Goal: Task Accomplishment & Management: Manage account settings

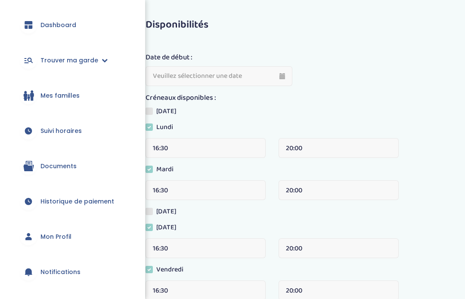
scroll to position [49, 0]
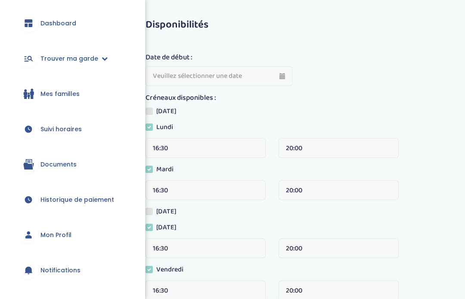
click at [75, 232] on link "Mon Profil" at bounding box center [72, 234] width 119 height 31
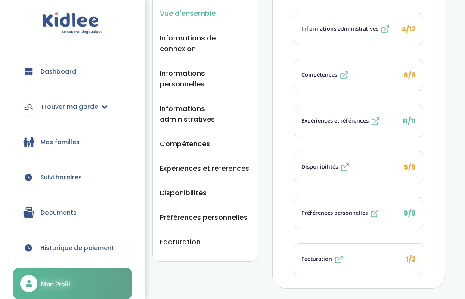
scroll to position [131, 0]
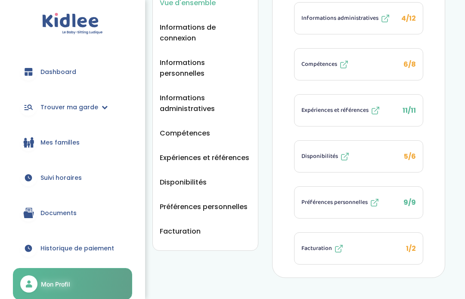
click at [383, 247] on button "Facturation 1/2" at bounding box center [358, 248] width 128 height 31
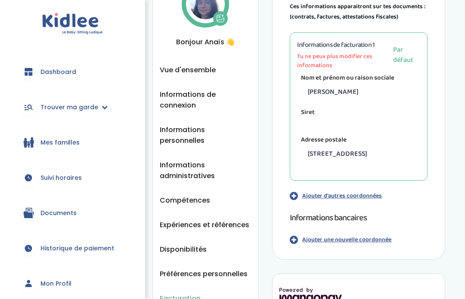
scroll to position [64, 0]
click at [202, 74] on span "Vue d'ensemble" at bounding box center [188, 70] width 56 height 11
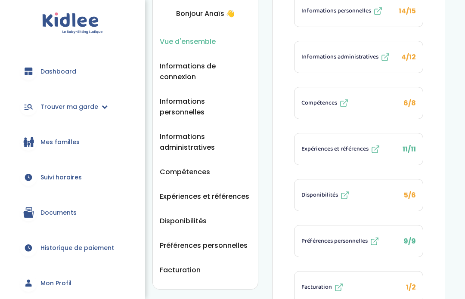
scroll to position [91, 0]
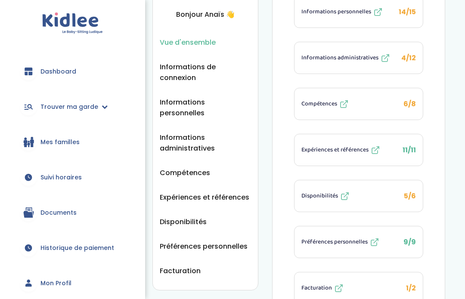
click at [364, 59] on span "Informations administratives" at bounding box center [339, 58] width 77 height 9
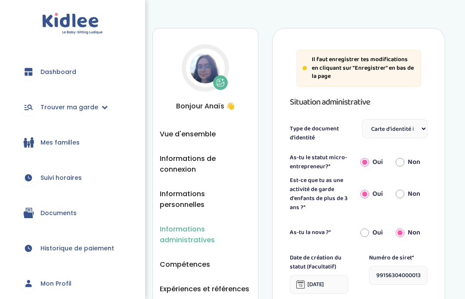
select select "Carte d'identité française ou Passeport français daté de moins de 5 ans"
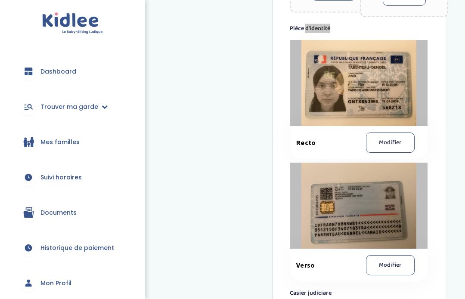
scroll to position [586, 0]
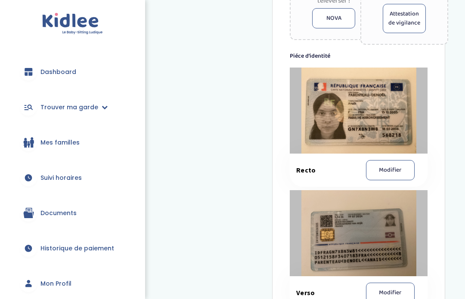
click at [364, 119] on div at bounding box center [359, 111] width 138 height 86
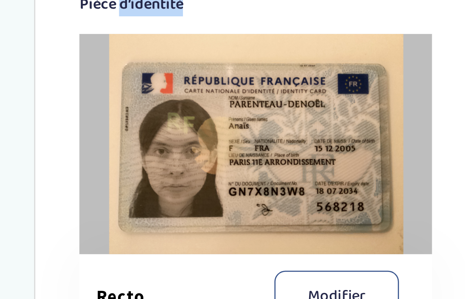
click at [296, 166] on span "Recto" at bounding box center [323, 170] width 54 height 9
click at [290, 76] on div at bounding box center [359, 111] width 138 height 86
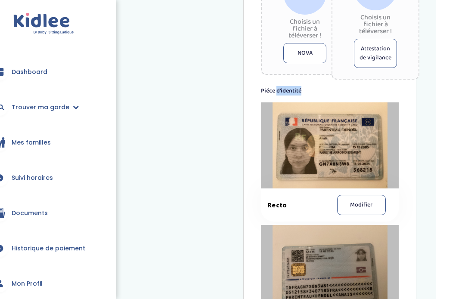
scroll to position [549, 0]
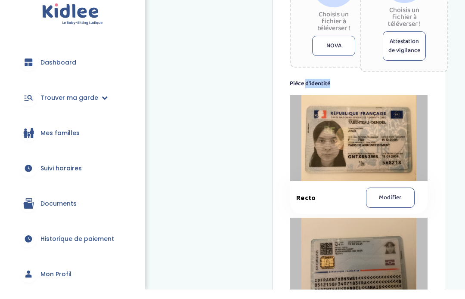
click at [224, 168] on div "Informations administratives Vue d'ensemble Informations de connexion Informati…" at bounding box center [298, 0] width 293 height 1043
click at [359, 150] on div at bounding box center [359, 148] width 138 height 86
copy div "Piéce d’identité"
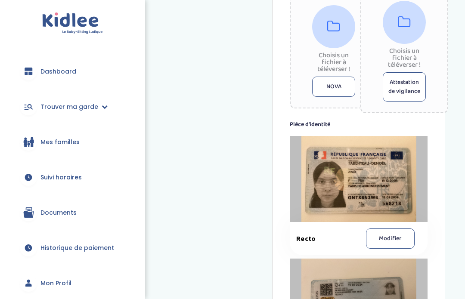
scroll to position [522, 0]
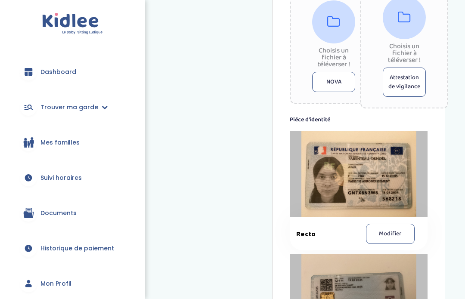
click at [375, 183] on div at bounding box center [359, 174] width 138 height 86
click at [379, 187] on div at bounding box center [359, 174] width 138 height 86
click at [379, 182] on div at bounding box center [359, 174] width 138 height 86
click at [244, 235] on div "Informations administratives Vue d'ensemble Informations de connexion Informati…" at bounding box center [298, 27] width 293 height 1043
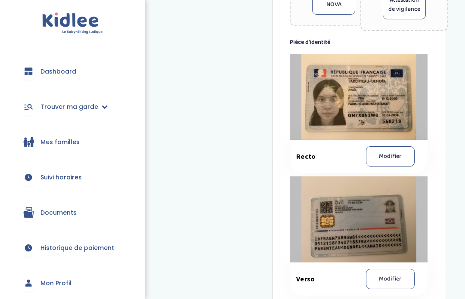
scroll to position [599, 0]
click at [367, 231] on div at bounding box center [359, 219] width 138 height 86
click at [380, 233] on div at bounding box center [359, 219] width 138 height 86
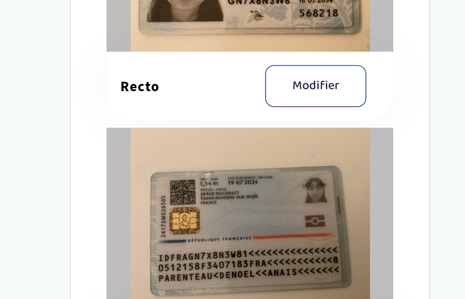
click at [290, 154] on div at bounding box center [359, 197] width 138 height 86
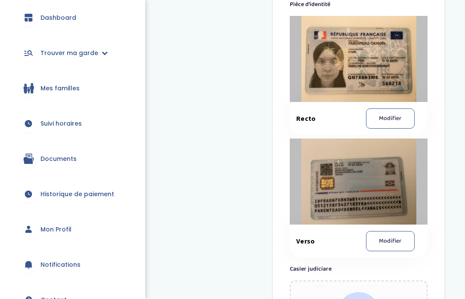
scroll to position [56, 0]
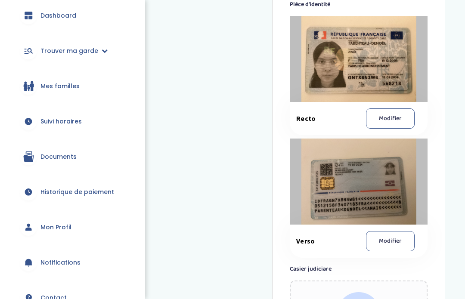
click at [72, 221] on link "Mon Profil" at bounding box center [72, 227] width 119 height 31
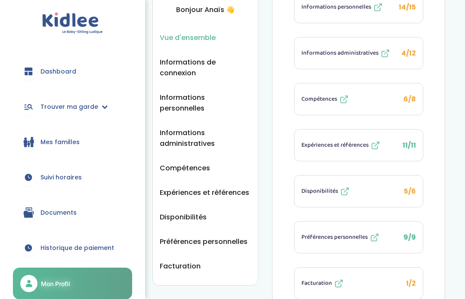
scroll to position [134, 0]
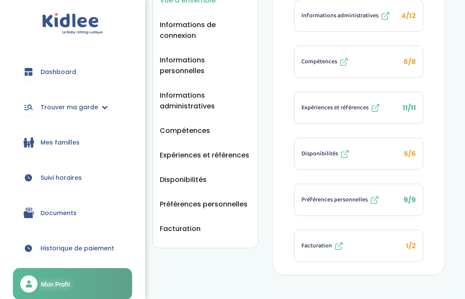
click at [324, 242] on span "Facturation" at bounding box center [316, 245] width 31 height 9
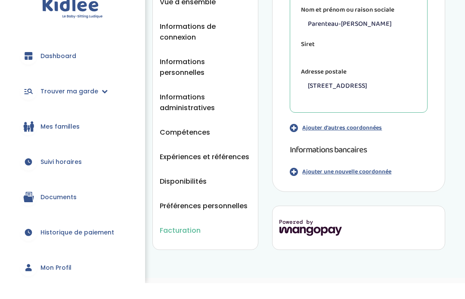
scroll to position [148, 0]
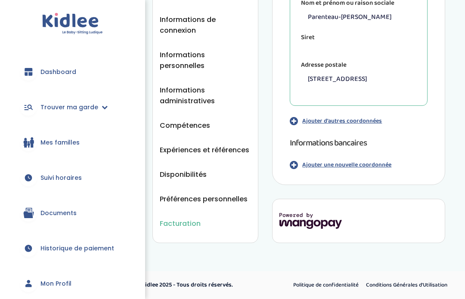
click at [359, 121] on p "Ajouter d'autres coordonnées" at bounding box center [342, 121] width 80 height 9
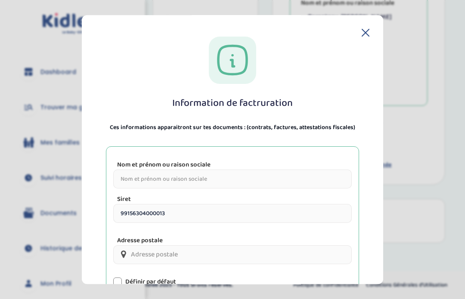
scroll to position [0, 0]
click at [362, 37] on div "Information de factruration Ces informations apparaitront sur tes documents : (…" at bounding box center [233, 198] width 274 height 322
click at [369, 29] on icon at bounding box center [365, 32] width 7 height 7
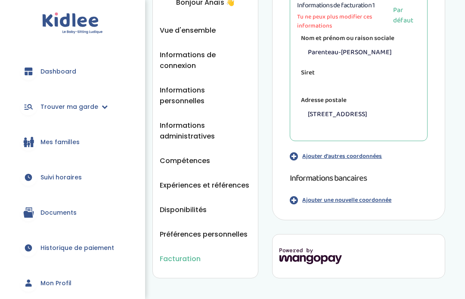
scroll to position [104, 0]
click at [342, 205] on p "Ajouter une nouvelle coordonnée" at bounding box center [346, 200] width 89 height 9
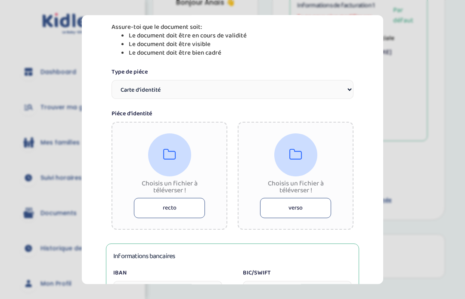
scroll to position [122, 0]
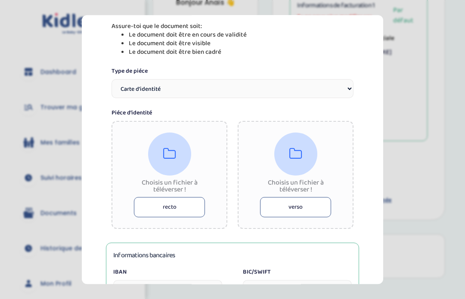
click at [184, 197] on button "recto" at bounding box center [169, 207] width 71 height 20
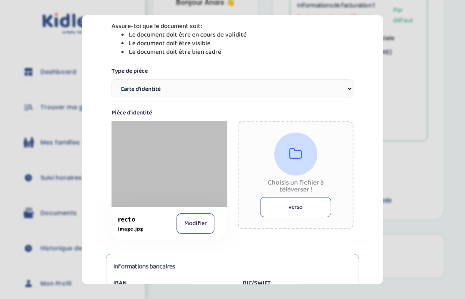
click at [301, 197] on button "verso" at bounding box center [295, 207] width 71 height 20
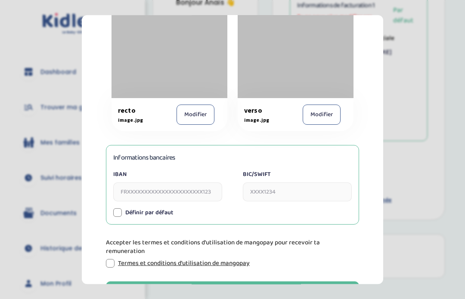
scroll to position [230, 0]
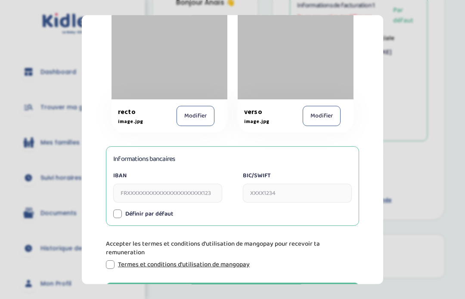
click at [177, 184] on input "IBAN" at bounding box center [167, 193] width 109 height 19
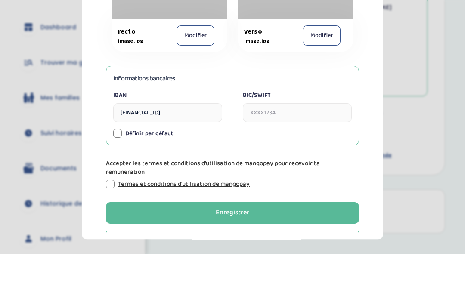
scroll to position [148, 0]
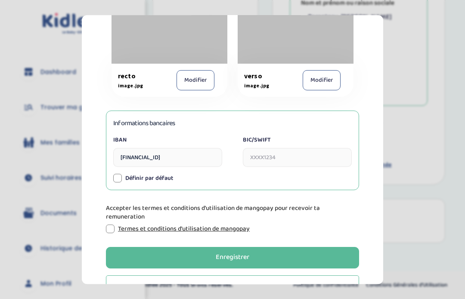
type input "[FINANCIAL_ID]"
click at [301, 151] on input "BIC/SWIFT" at bounding box center [297, 157] width 109 height 19
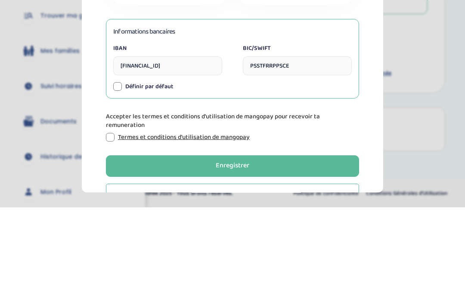
click at [272, 148] on input "PSSTFRRPPSCE" at bounding box center [297, 157] width 109 height 19
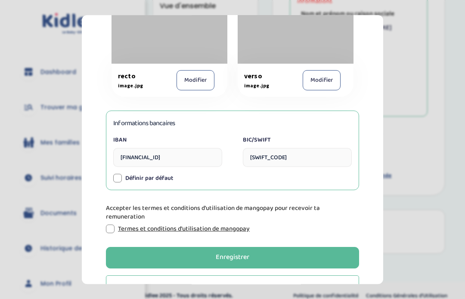
scroll to position [116, 0]
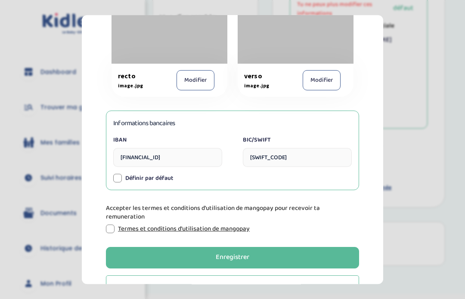
type input "[SWIFT_CODE]"
click at [111, 232] on div at bounding box center [110, 229] width 9 height 9
click at [280, 254] on button "Enregistrer" at bounding box center [232, 258] width 253 height 22
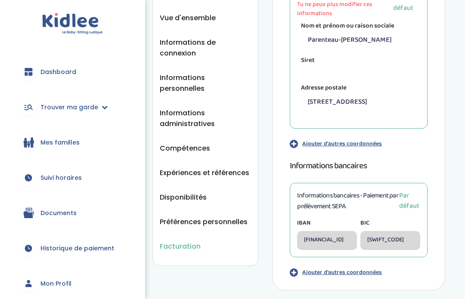
scroll to position [148, 0]
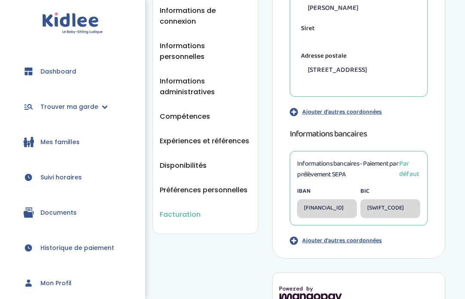
scroll to position [202, 0]
